Goal: Task Accomplishment & Management: Manage account settings

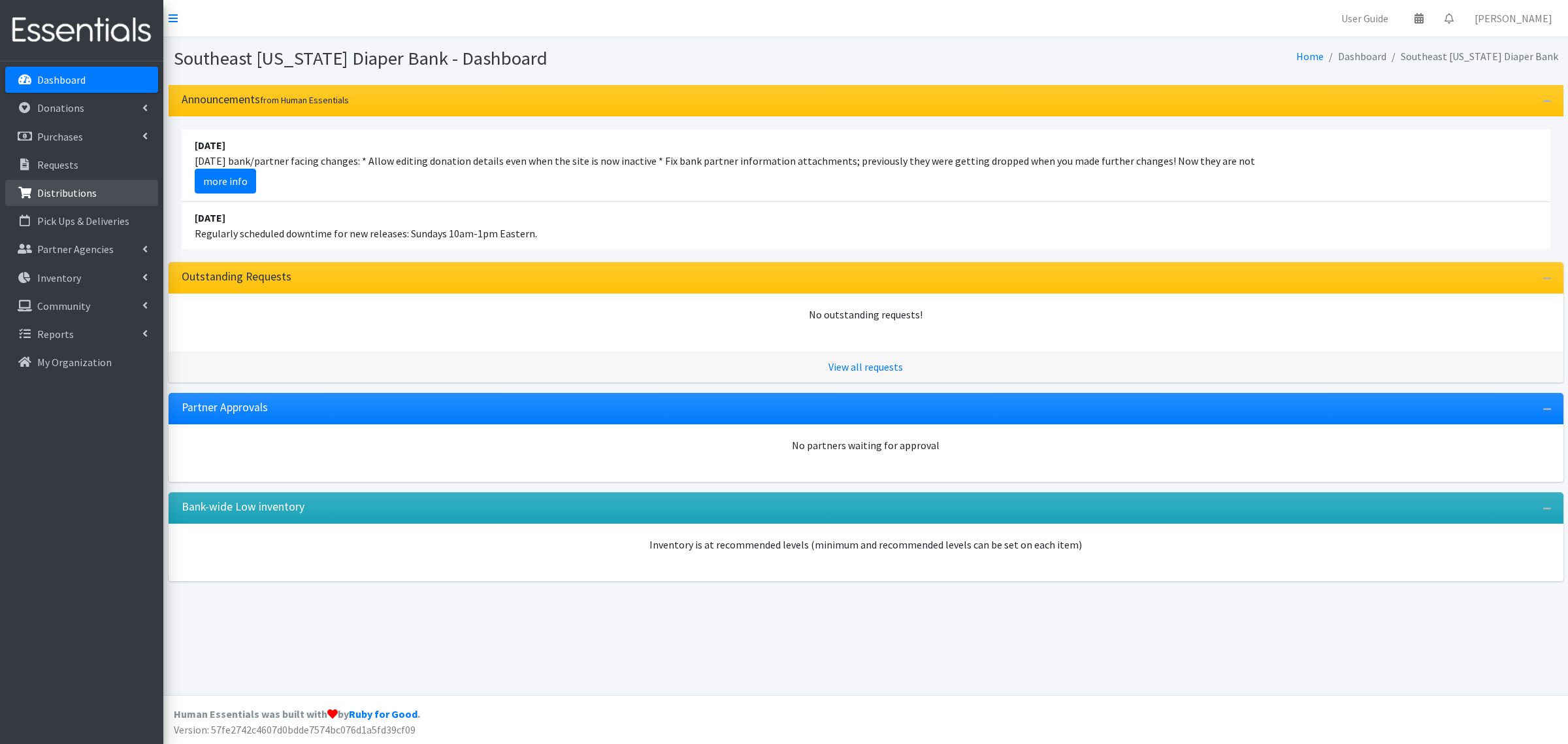
click at [70, 190] on p "Distributions" at bounding box center [67, 192] width 59 height 13
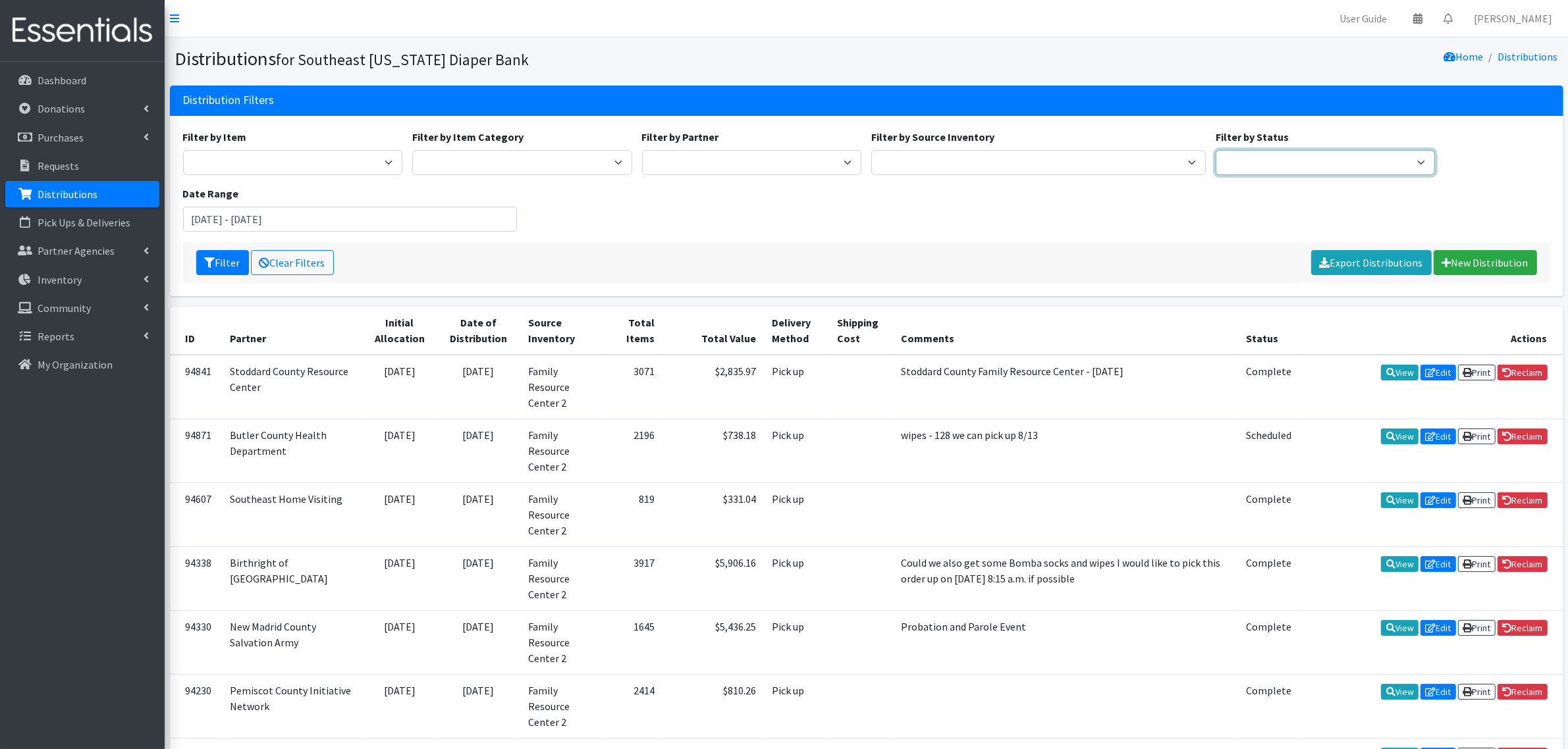
click at [1259, 158] on select "Scheduled Complete" at bounding box center [1325, 162] width 220 height 25
select select "5"
click at [1216, 150] on select "Scheduled Complete" at bounding box center [1325, 162] width 220 height 25
click at [231, 267] on button "Filter" at bounding box center [222, 262] width 53 height 25
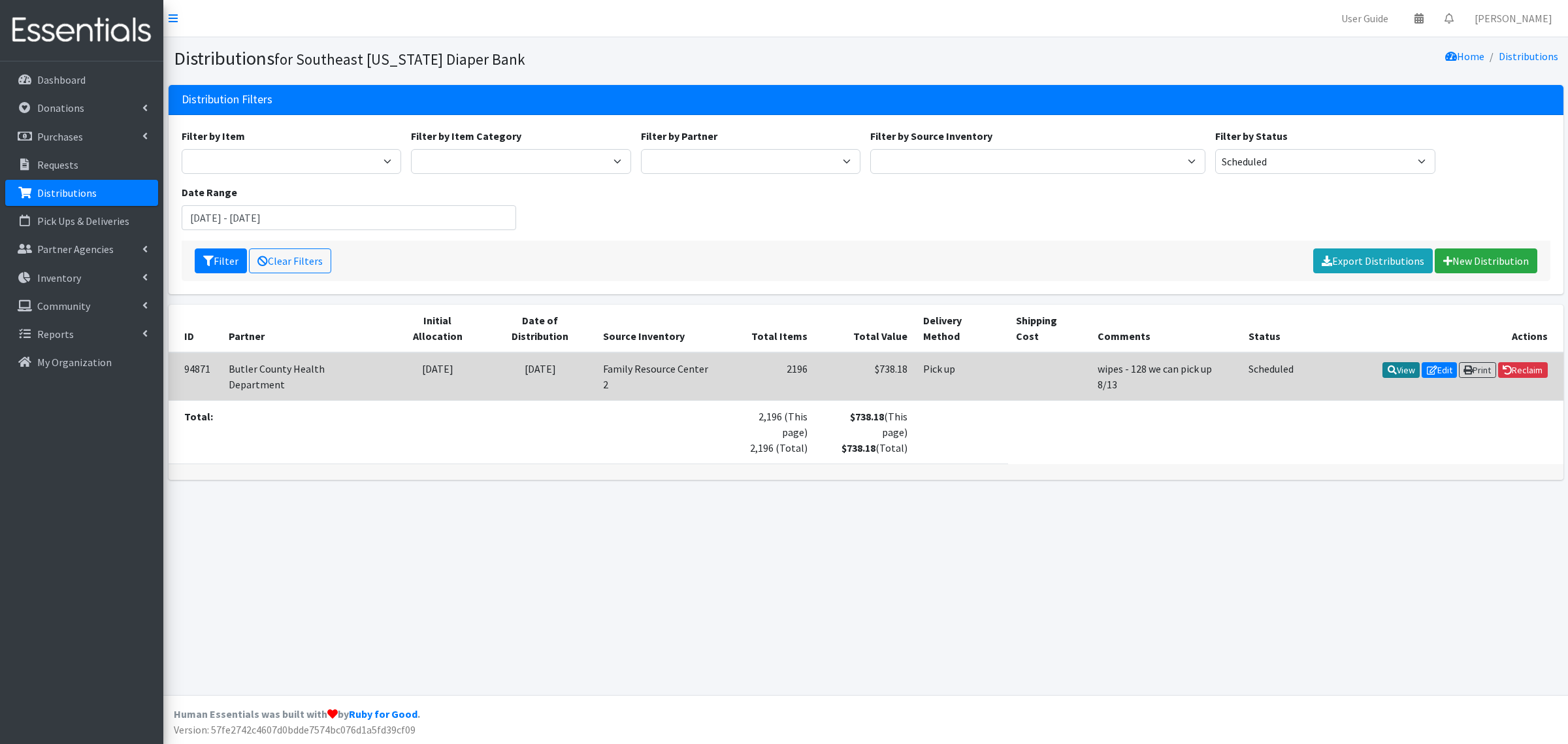
click at [1397, 362] on link "View" at bounding box center [1402, 369] width 37 height 15
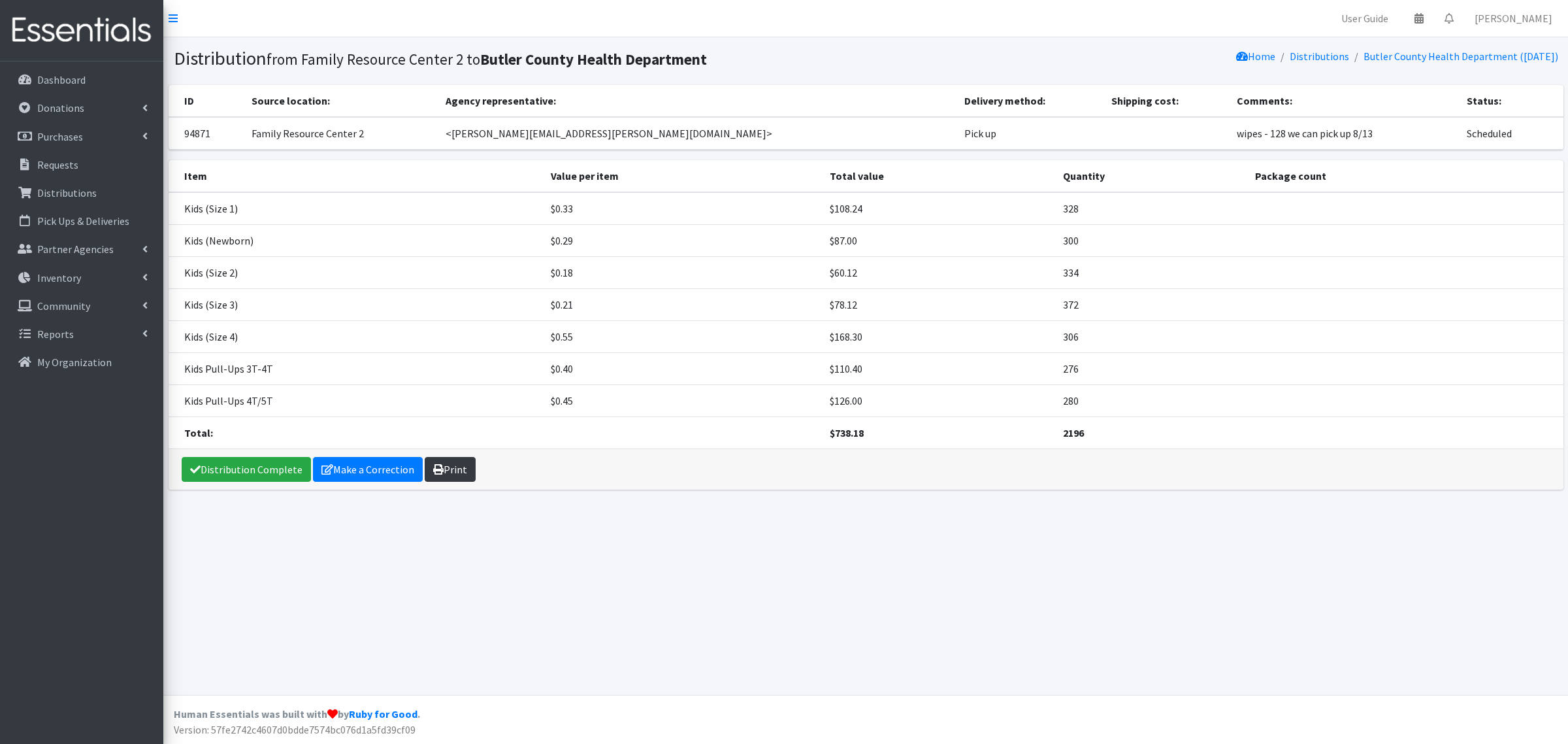
click at [438, 471] on icon at bounding box center [438, 469] width 10 height 10
click at [59, 80] on p "Dashboard" at bounding box center [61, 79] width 48 height 13
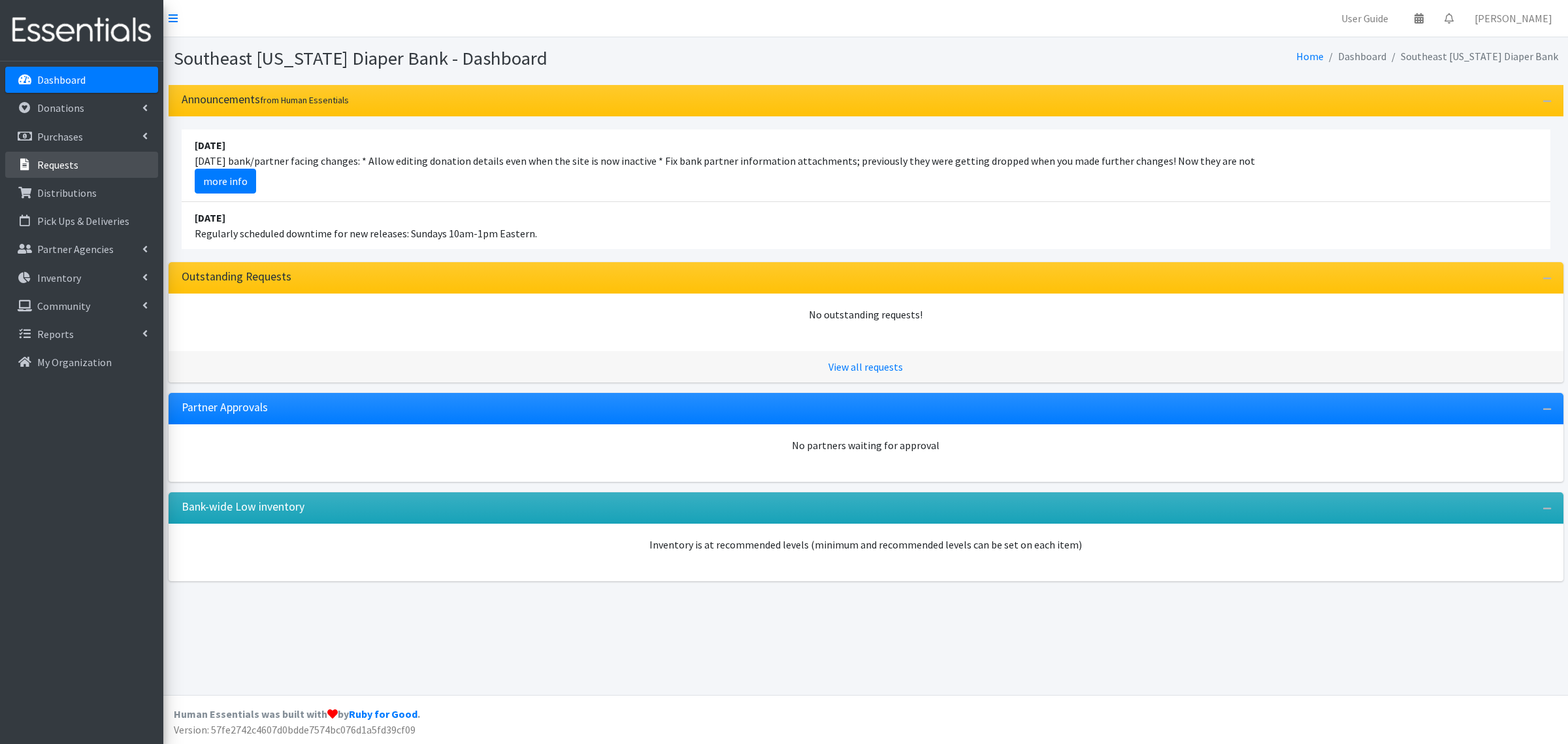
click at [39, 158] on p "Requests" at bounding box center [58, 164] width 41 height 13
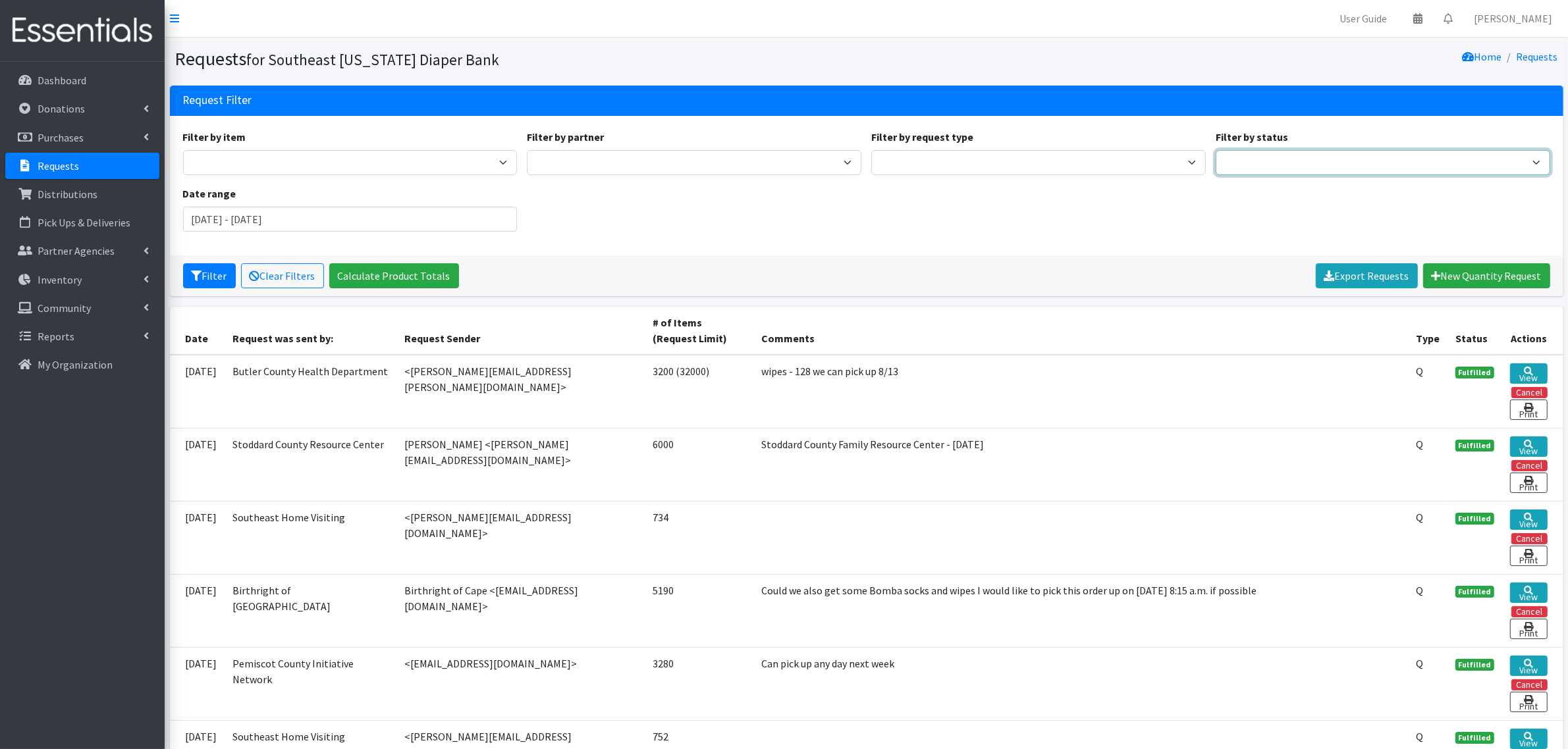
click at [1262, 174] on select "Pending Started Fulfilled Discarded" at bounding box center [1382, 162] width 334 height 25
click at [1169, 233] on div "Filter by item Adult Briefs Large Adult Briefs (Large/X-Large) Adult Briefs Med…" at bounding box center [866, 186] width 1376 height 113
click at [70, 171] on p "Requests" at bounding box center [58, 165] width 41 height 13
click at [1234, 166] on select "Pending Started Fulfilled Discarded" at bounding box center [1382, 162] width 334 height 25
select select "0"
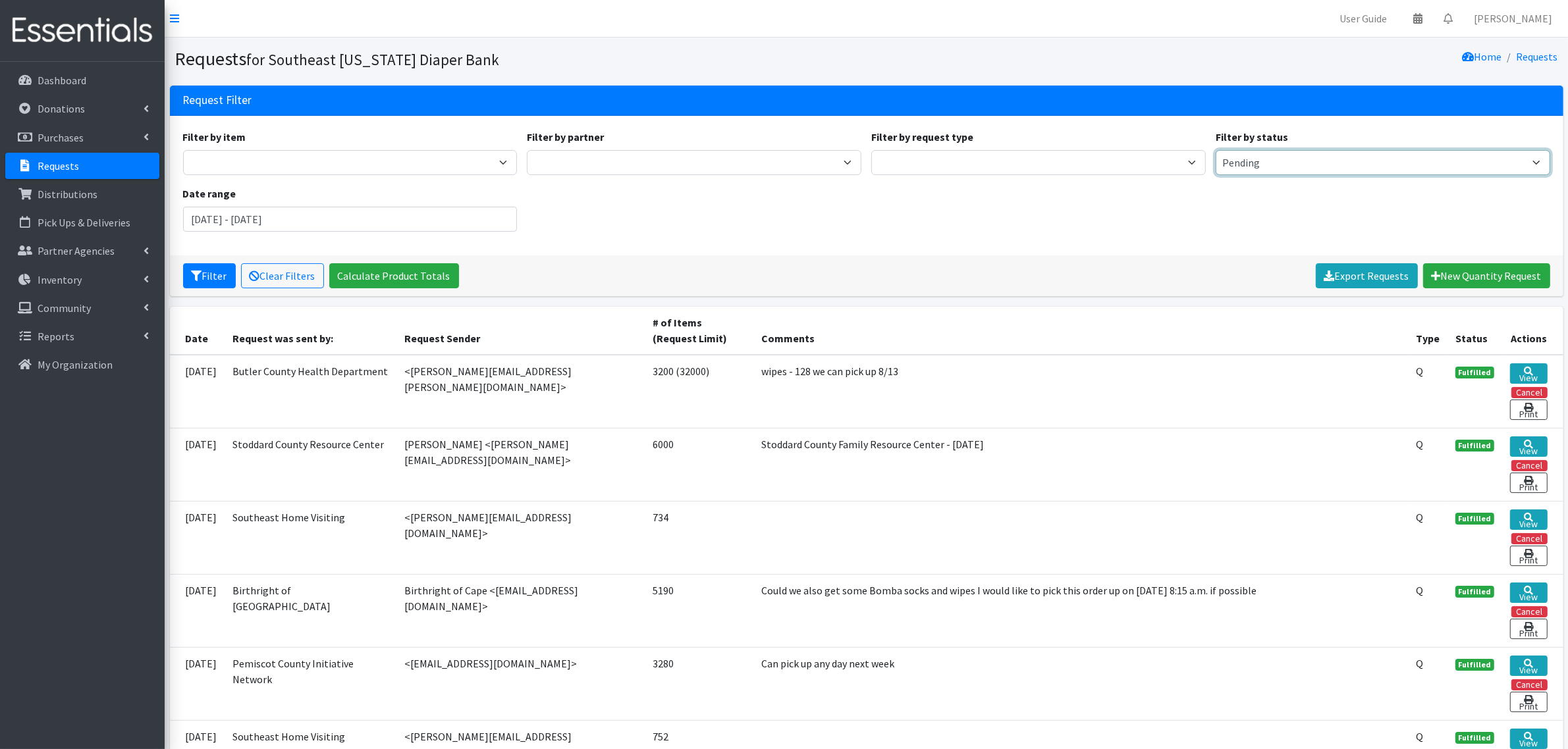
click at [1216, 150] on select "Pending Started Fulfilled Discarded" at bounding box center [1382, 162] width 334 height 25
click at [80, 182] on link "Distributions" at bounding box center [82, 194] width 154 height 27
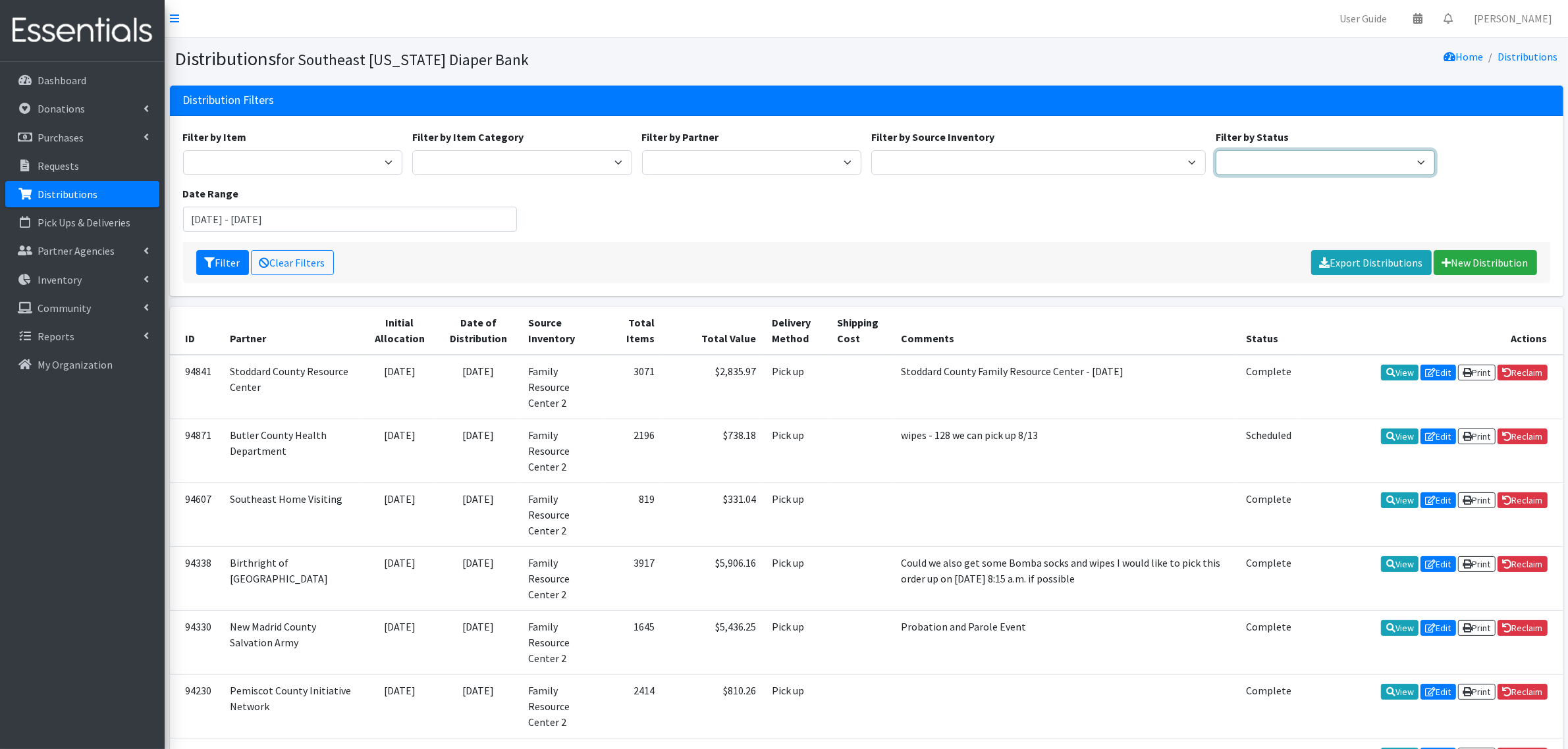
click at [1240, 153] on select "Scheduled Complete" at bounding box center [1325, 162] width 220 height 25
select select "5"
click at [1216, 150] on select "Scheduled Complete" at bounding box center [1325, 162] width 220 height 25
click at [231, 261] on button "Filter" at bounding box center [222, 262] width 53 height 25
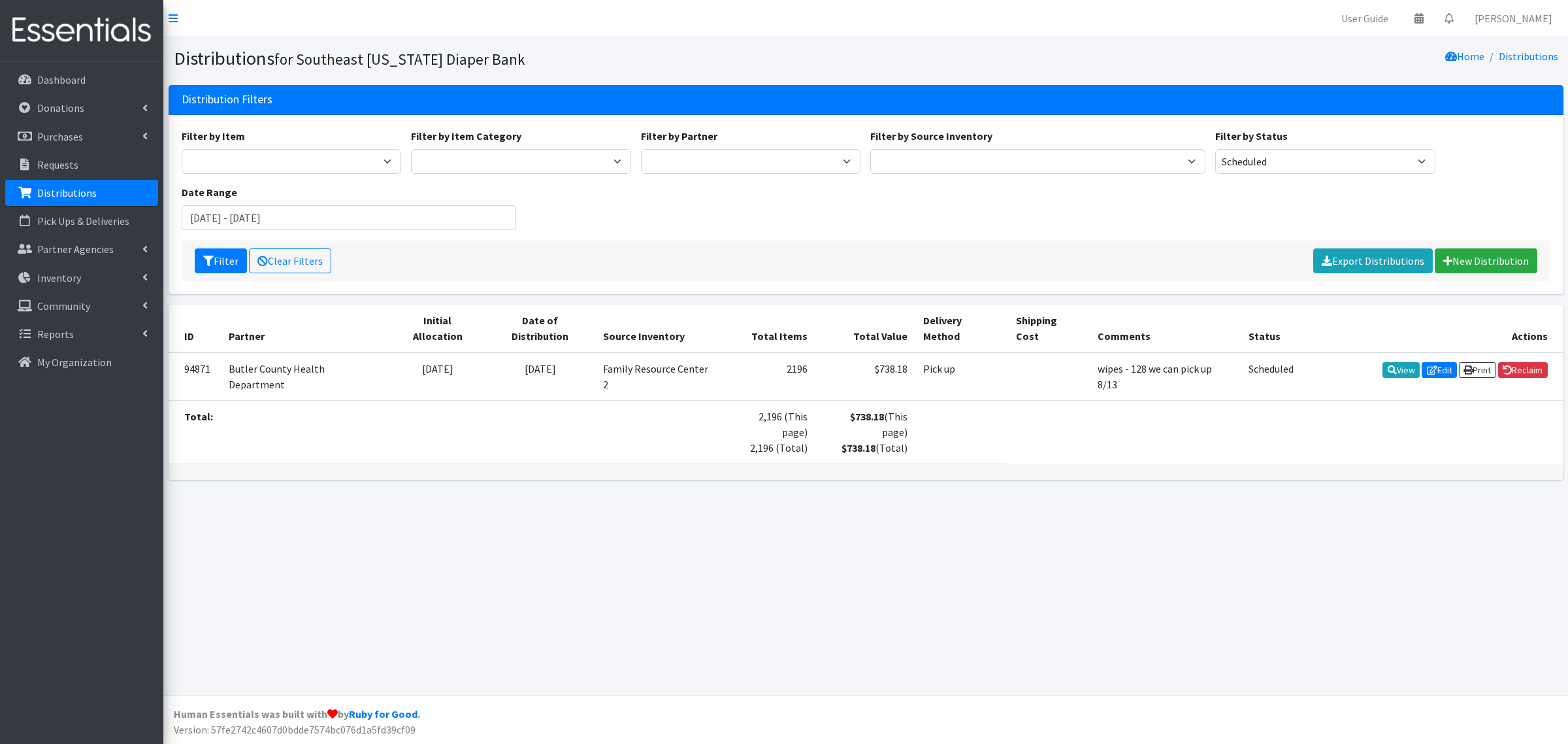
click at [57, 188] on p "Distributions" at bounding box center [67, 192] width 59 height 13
